Goal: Check status: Check status

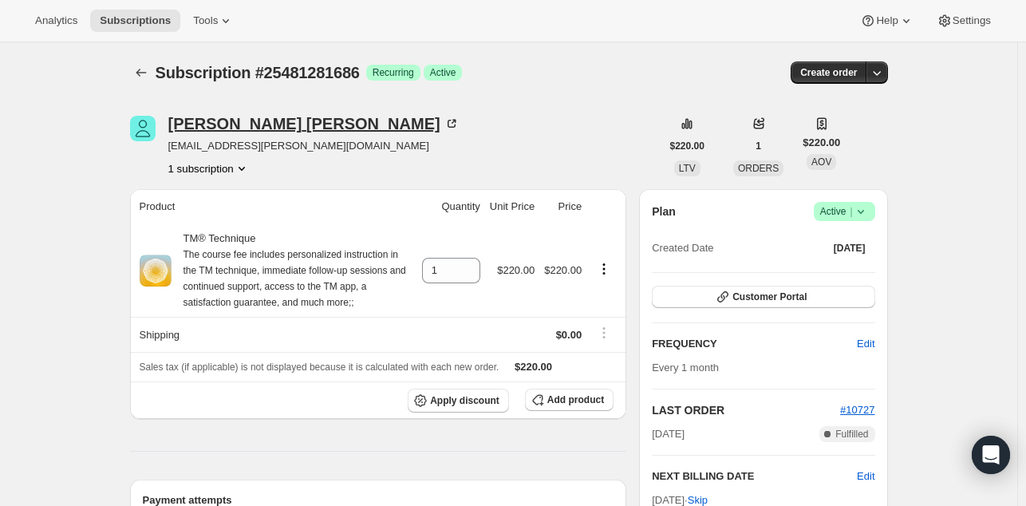
click at [212, 123] on div "Marco SANTOYO" at bounding box center [313, 124] width 291 height 16
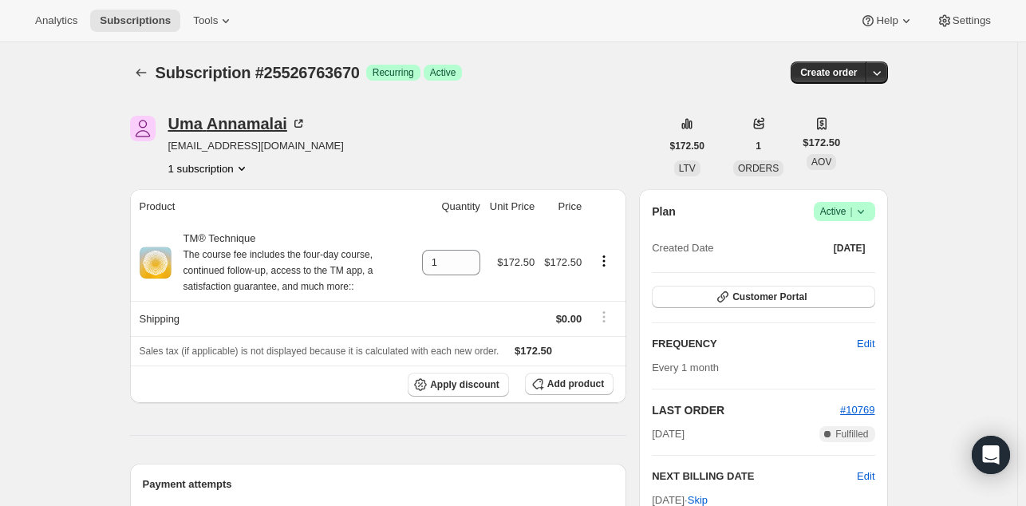
click at [255, 128] on div "[PERSON_NAME]" at bounding box center [237, 124] width 138 height 16
